Goal: Book appointment/travel/reservation

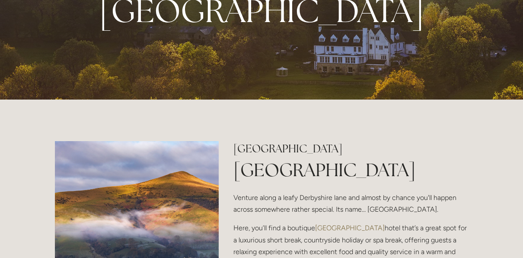
scroll to position [121, 0]
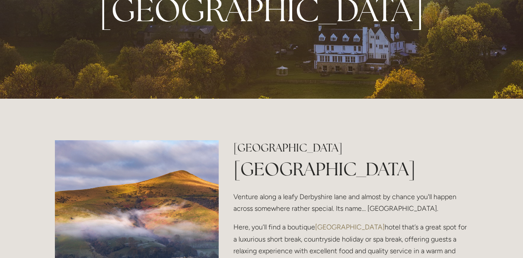
drag, startPoint x: 0, startPoint y: 0, endPoint x: 32, endPoint y: 127, distance: 131.0
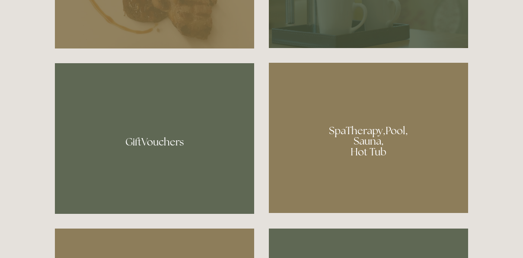
scroll to position [577, 0]
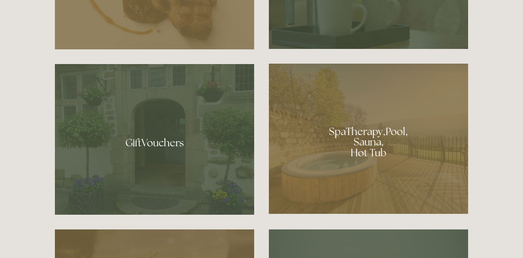
click at [362, 133] on div at bounding box center [368, 139] width 199 height 150
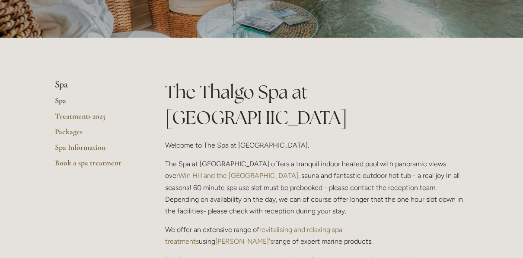
scroll to position [128, 0]
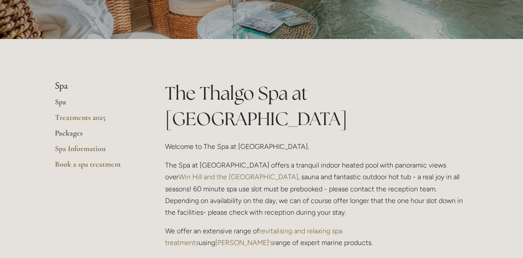
click at [76, 130] on link "Packages" at bounding box center [96, 136] width 83 height 16
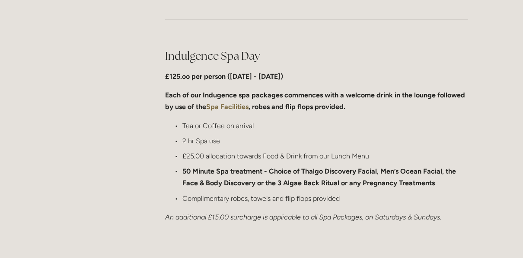
scroll to position [428, 0]
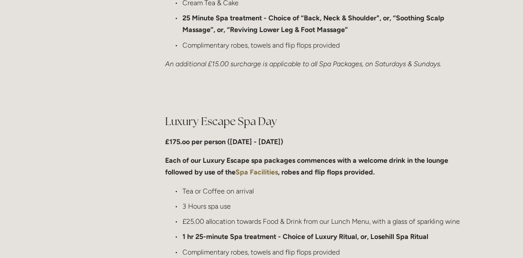
scroll to position [809, 0]
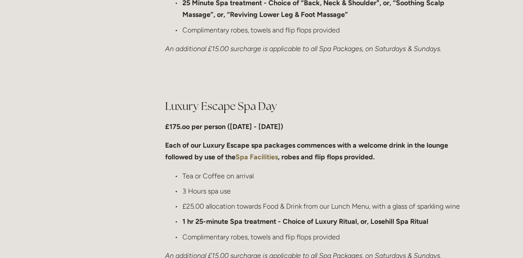
click at [98, 141] on main "Spa Spa Treatments 2025 Packages Spa Information Book a spa treatment Spa Day P…" at bounding box center [261, 218] width 441 height 1719
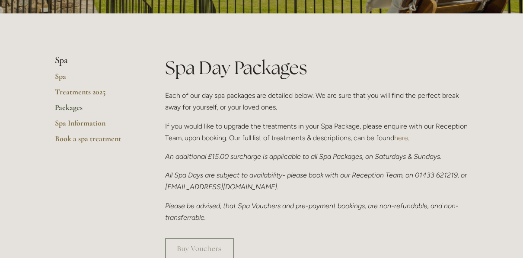
scroll to position [153, 0]
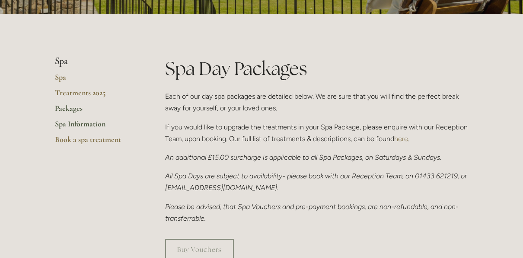
click at [79, 122] on link "Spa Information" at bounding box center [96, 127] width 83 height 16
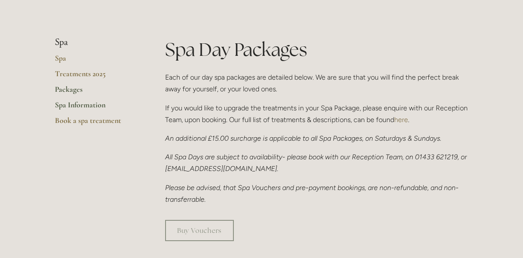
scroll to position [172, 0]
click at [80, 100] on link "Spa Information" at bounding box center [96, 108] width 83 height 16
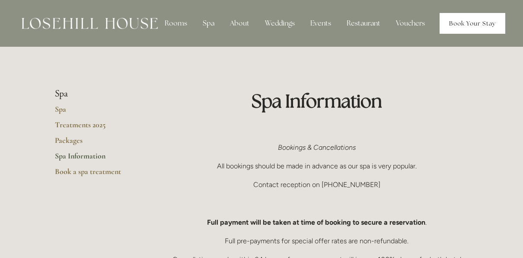
click at [457, 22] on link "Book Your Stay" at bounding box center [473, 23] width 66 height 21
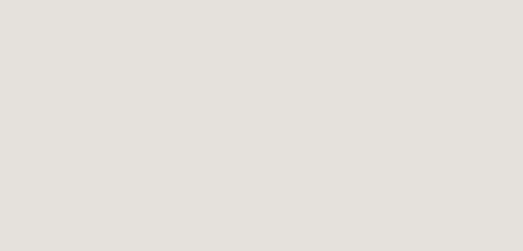
scroll to position [950, 0]
